Goal: Unclear

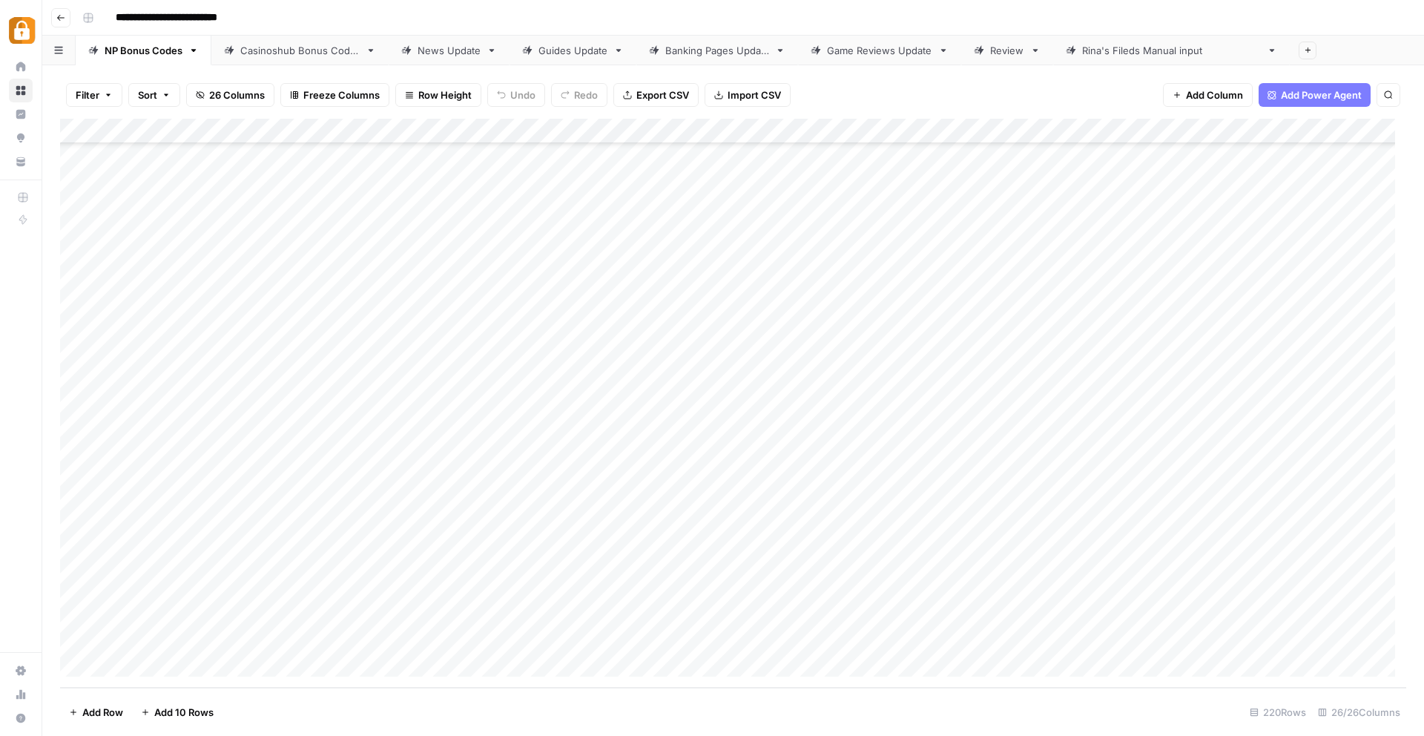
scroll to position [5037, 0]
